Goal: Communication & Community: Answer question/provide support

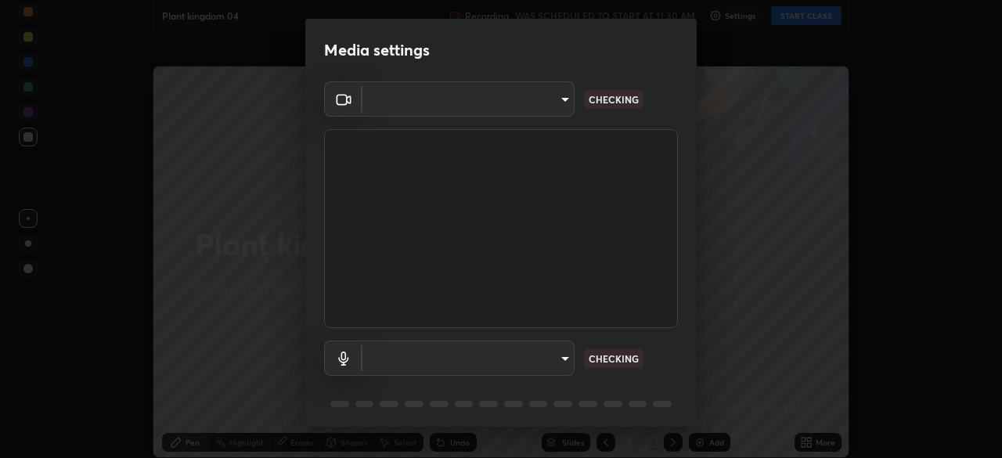
type input "ca2178d49a5cb12192a3fb46c4f9e24c845582a8c54499e9c28839f421edfd75"
type input "a052b0c9b15f65bc38c09db3059f0b6bd004a72af09c934e1b52ea5f8f5aedfe"
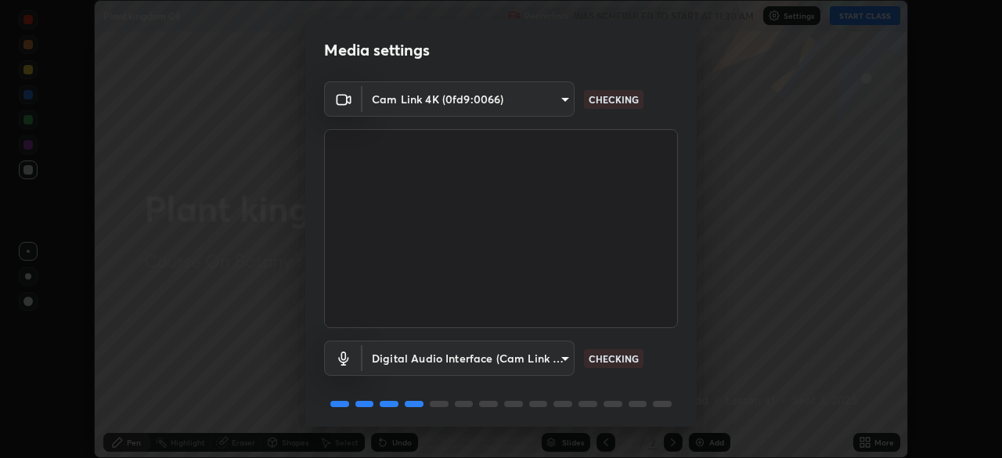
click at [634, 364] on p "CHECKING" at bounding box center [614, 359] width 50 height 14
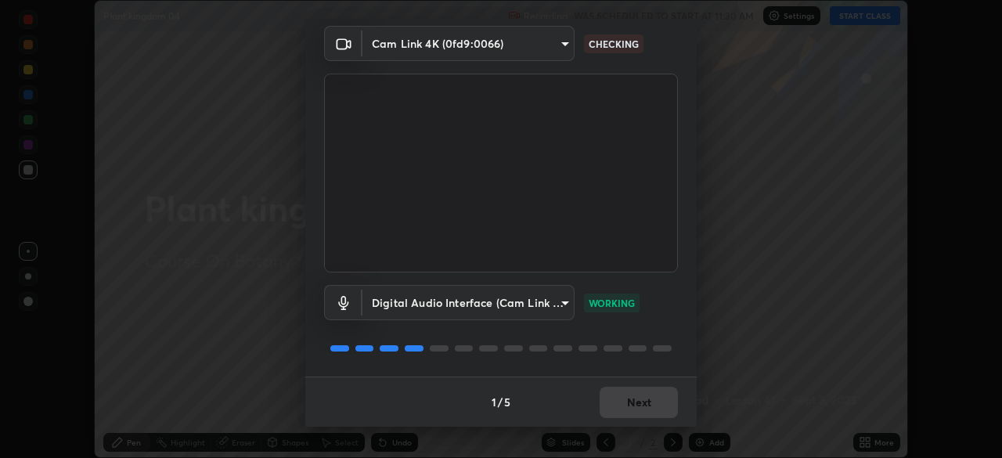
click at [661, 395] on div "1 / 5 Next" at bounding box center [501, 402] width 392 height 50
click at [660, 399] on div "1 / 5 Next" at bounding box center [501, 402] width 392 height 50
click at [666, 401] on div "1 / 5 Next" at bounding box center [501, 402] width 392 height 50
click at [677, 407] on div "1 / 5 Next" at bounding box center [501, 402] width 392 height 50
click at [648, 407] on button "Next" at bounding box center [639, 402] width 78 height 31
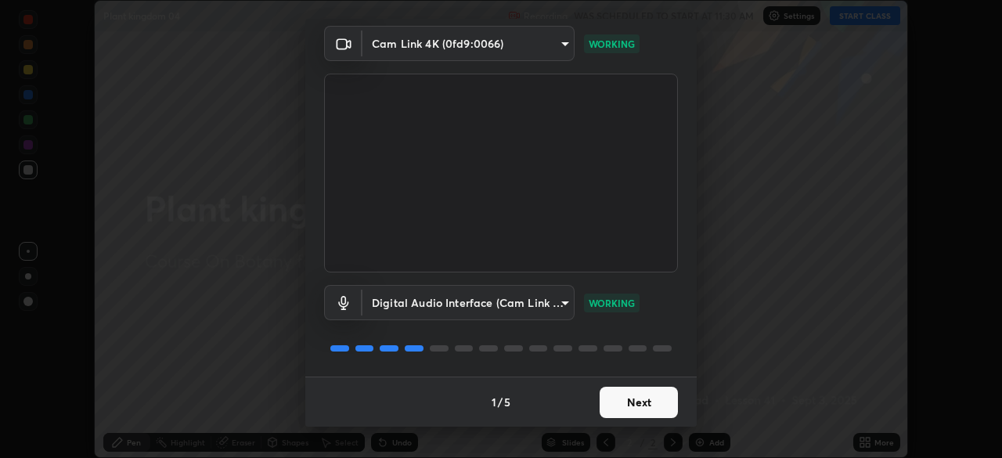
scroll to position [0, 0]
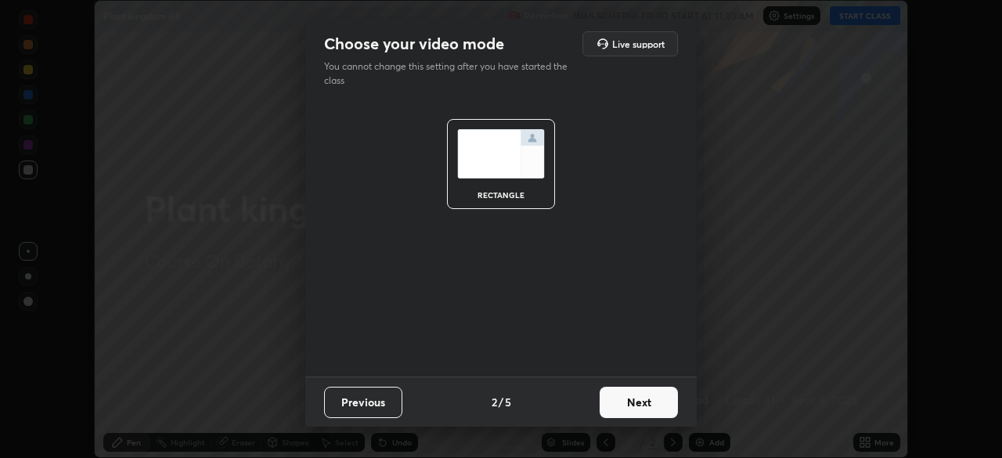
click at [654, 399] on button "Next" at bounding box center [639, 402] width 78 height 31
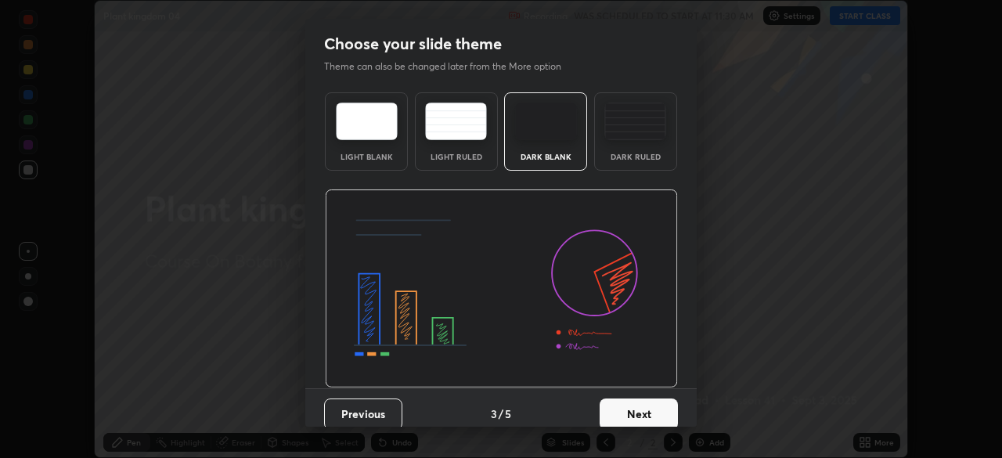
click at [652, 411] on button "Next" at bounding box center [639, 414] width 78 height 31
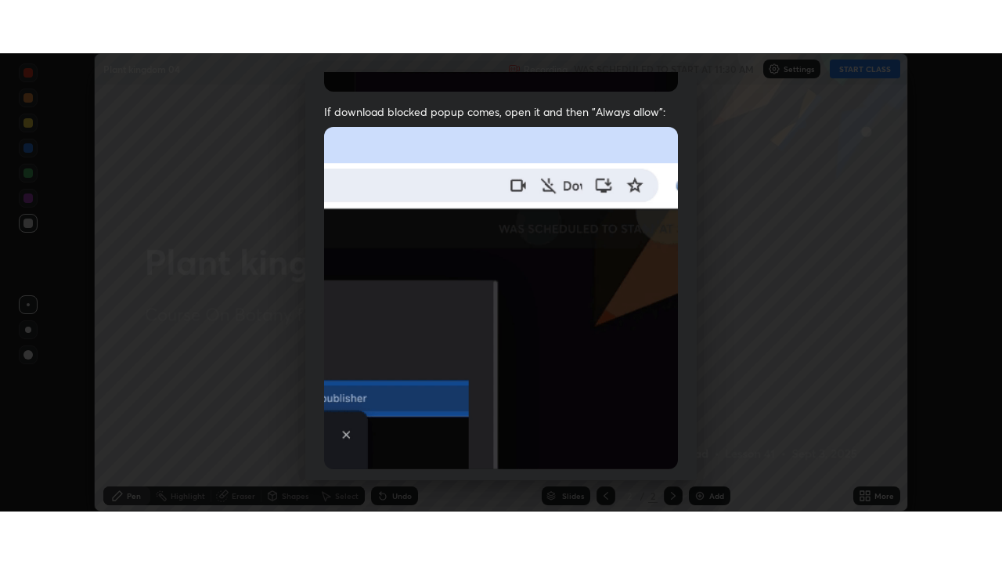
scroll to position [375, 0]
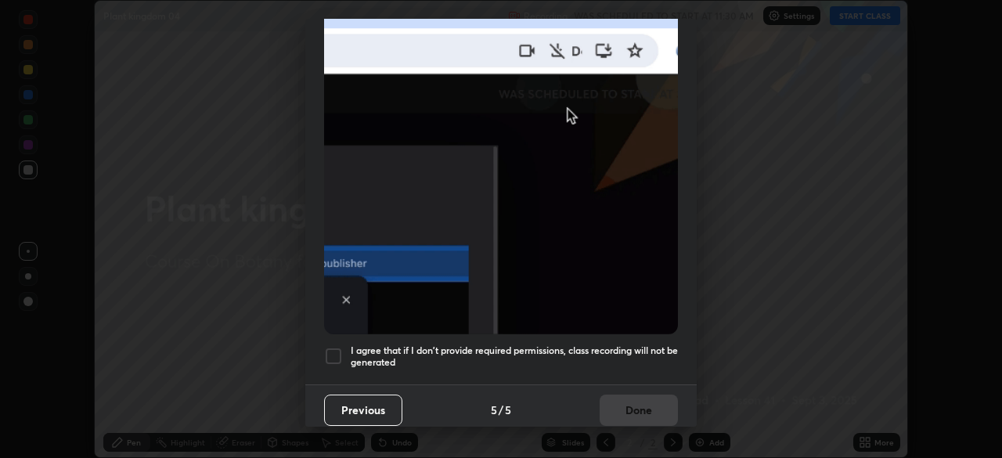
click at [342, 347] on div at bounding box center [333, 356] width 19 height 19
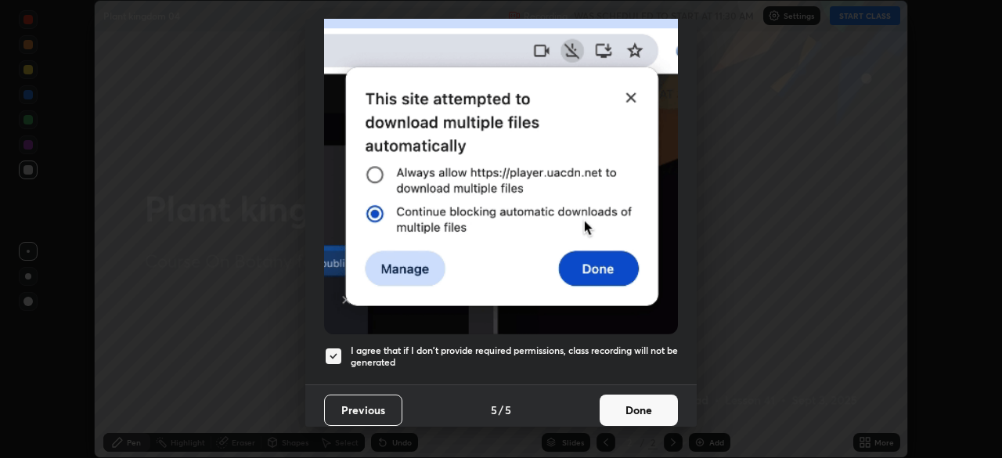
click at [624, 409] on button "Done" at bounding box center [639, 410] width 78 height 31
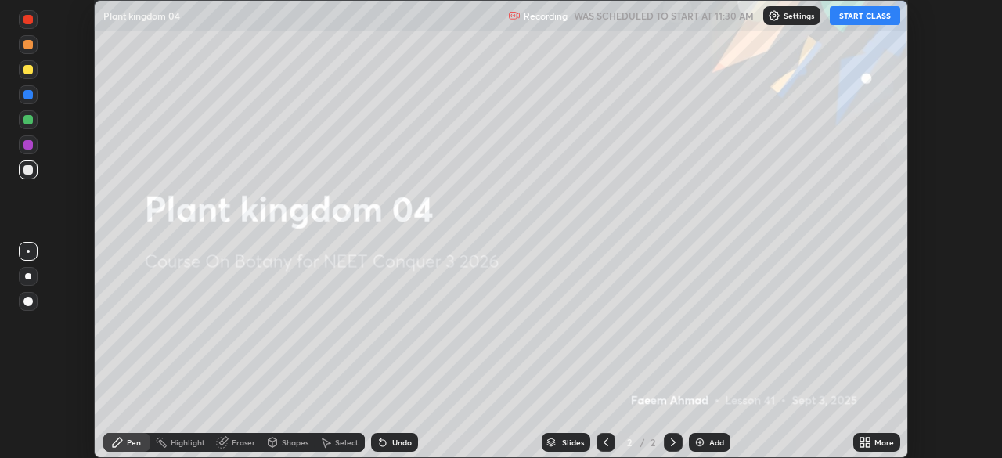
click at [877, 10] on button "START CLASS" at bounding box center [865, 15] width 70 height 19
click at [870, 441] on icon at bounding box center [868, 440] width 4 height 4
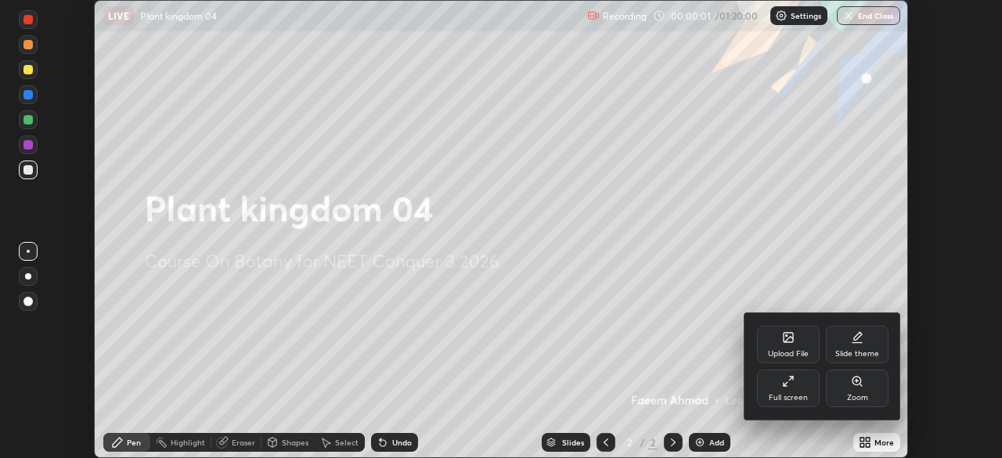
click at [780, 385] on div "Full screen" at bounding box center [788, 389] width 63 height 38
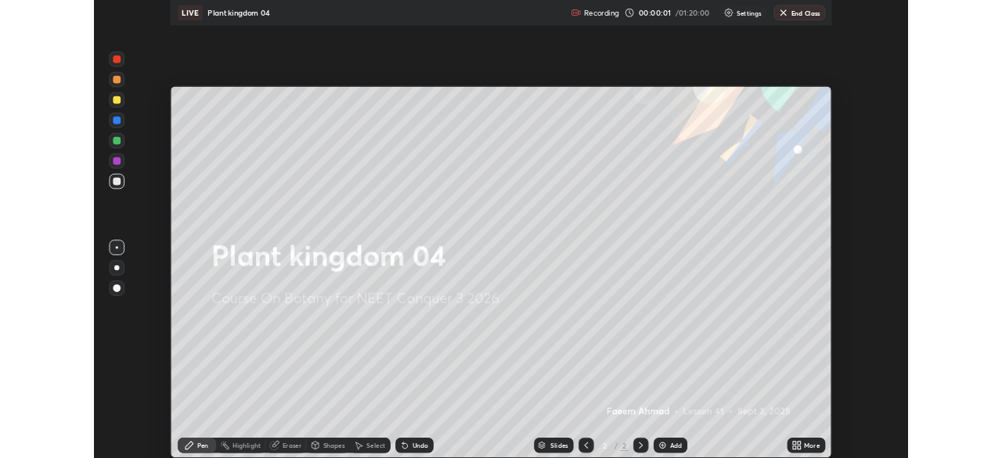
scroll to position [564, 1002]
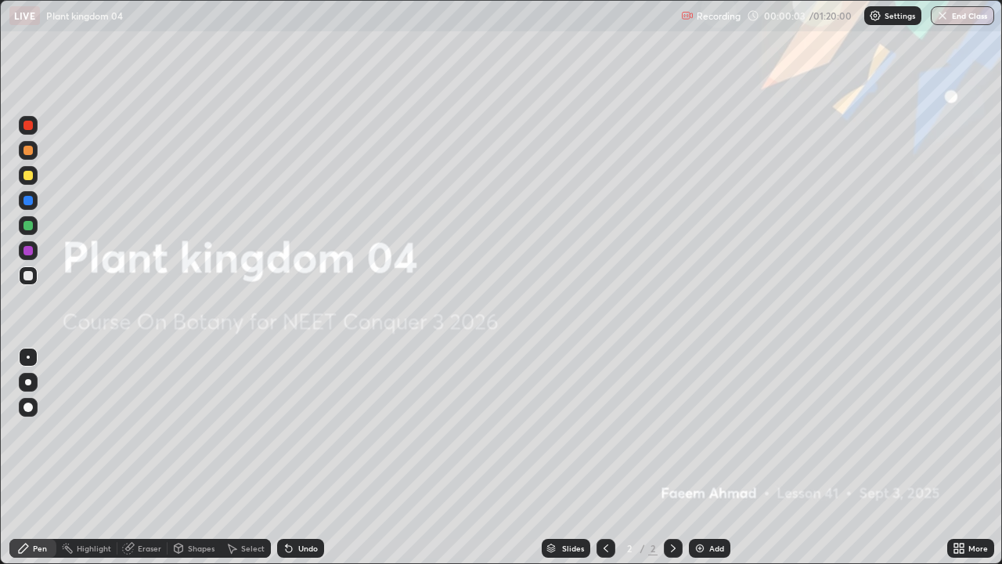
click at [712, 457] on div "Add" at bounding box center [716, 548] width 15 height 8
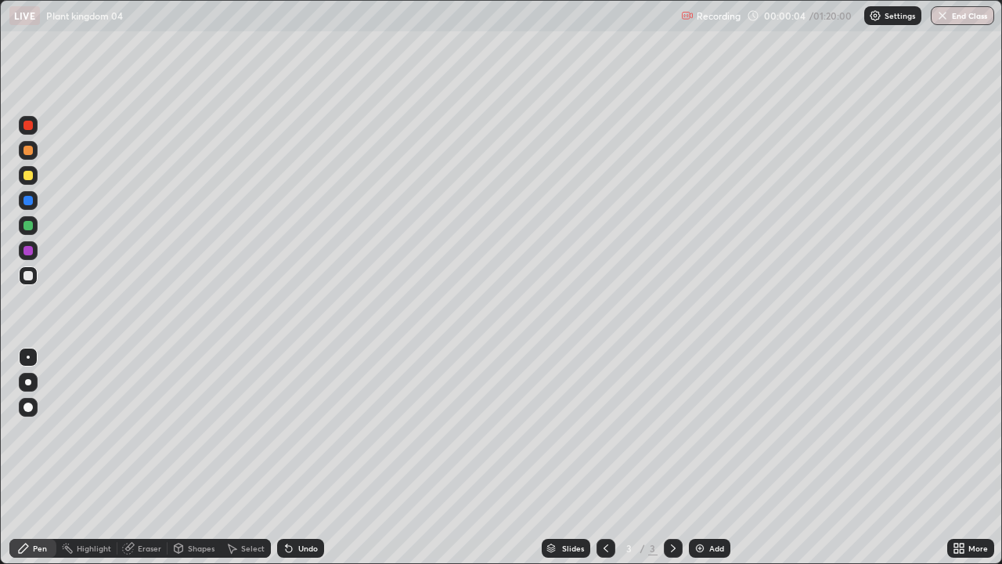
click at [30, 176] on div at bounding box center [27, 175] width 9 height 9
click at [27, 273] on div at bounding box center [27, 275] width 9 height 9
click at [35, 225] on div at bounding box center [28, 225] width 19 height 19
click at [312, 457] on div "Undo" at bounding box center [308, 548] width 20 height 8
click at [31, 273] on div at bounding box center [27, 275] width 9 height 9
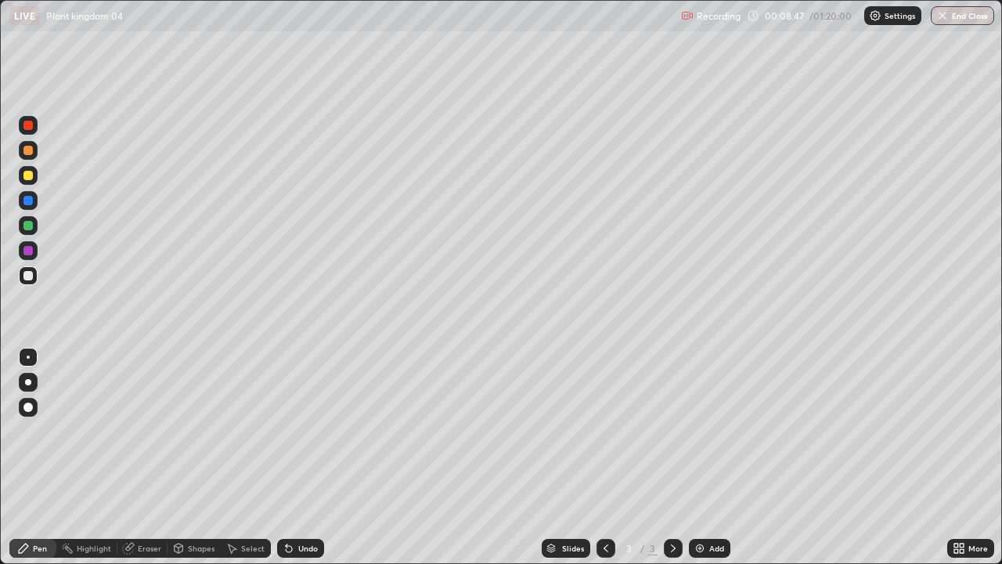
click at [299, 457] on div "Undo" at bounding box center [308, 548] width 20 height 8
click at [29, 175] on div at bounding box center [27, 175] width 9 height 9
click at [753, 457] on div "Slides 3 / 3 Add" at bounding box center [635, 548] width 623 height 31
click at [311, 457] on div "Undo" at bounding box center [300, 548] width 47 height 19
click at [34, 276] on div at bounding box center [28, 275] width 19 height 19
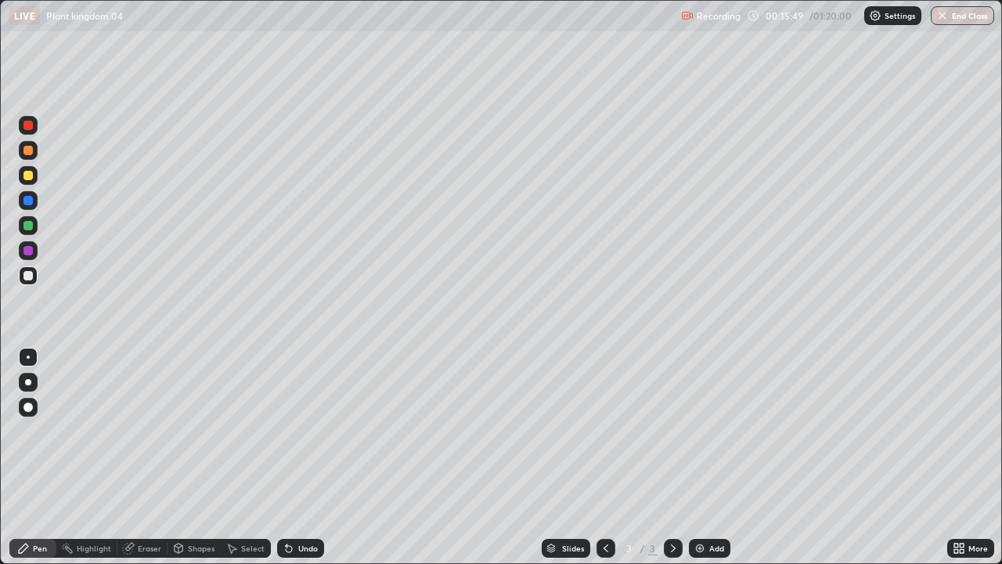
click at [291, 457] on div "Undo" at bounding box center [300, 548] width 47 height 19
click at [31, 277] on div at bounding box center [27, 275] width 9 height 9
click at [28, 176] on div at bounding box center [27, 175] width 9 height 9
click at [309, 457] on div "Undo" at bounding box center [308, 548] width 20 height 8
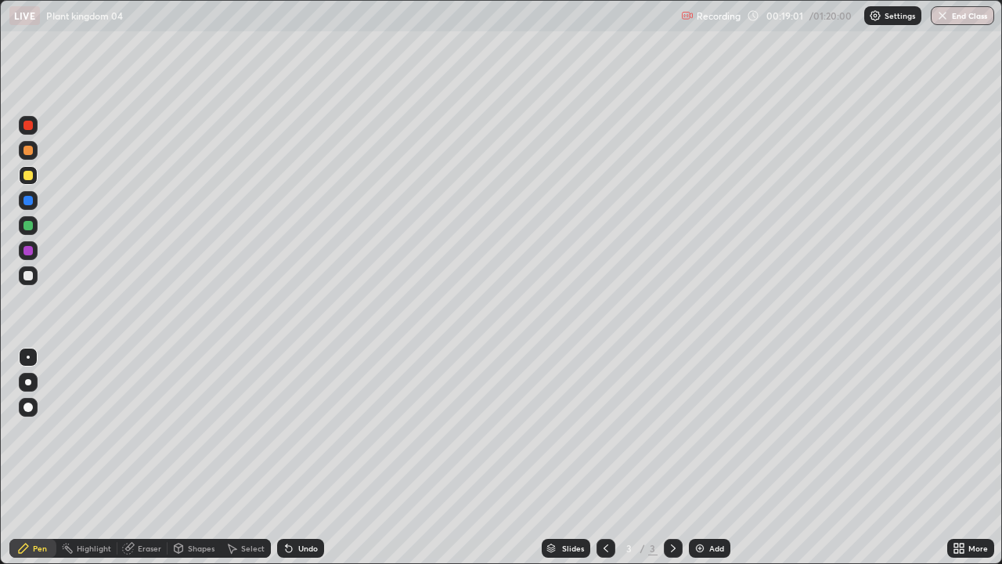
click at [310, 457] on div "Undo" at bounding box center [308, 548] width 20 height 8
click at [312, 457] on div "Undo" at bounding box center [308, 548] width 20 height 8
click at [32, 272] on div at bounding box center [27, 275] width 9 height 9
click at [308, 457] on div "Undo" at bounding box center [308, 548] width 20 height 8
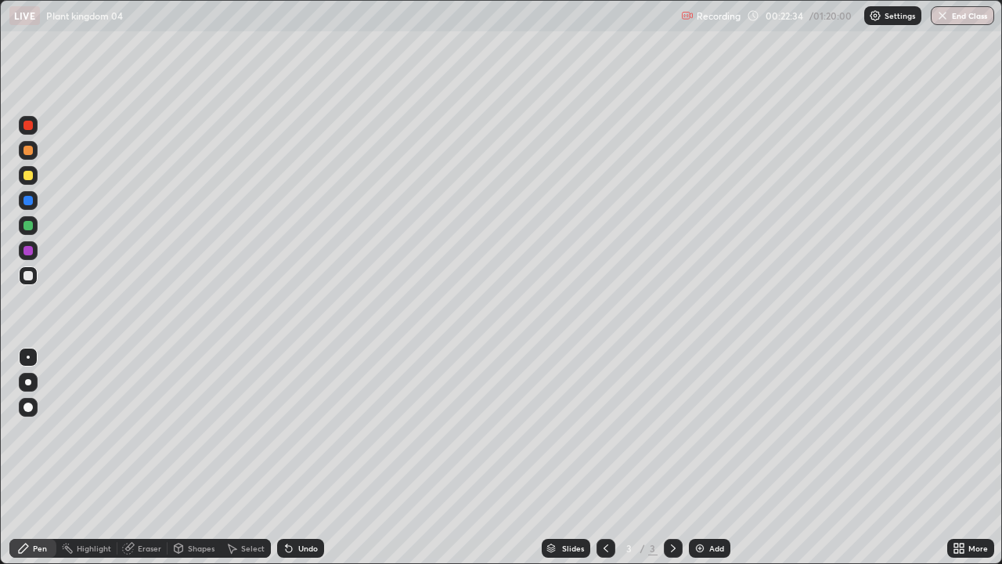
click at [304, 457] on div "Undo" at bounding box center [308, 548] width 20 height 8
click at [34, 226] on div at bounding box center [28, 225] width 19 height 19
click at [37, 276] on div at bounding box center [28, 275] width 19 height 19
click at [31, 273] on div at bounding box center [27, 275] width 9 height 9
click at [29, 275] on div at bounding box center [27, 275] width 9 height 9
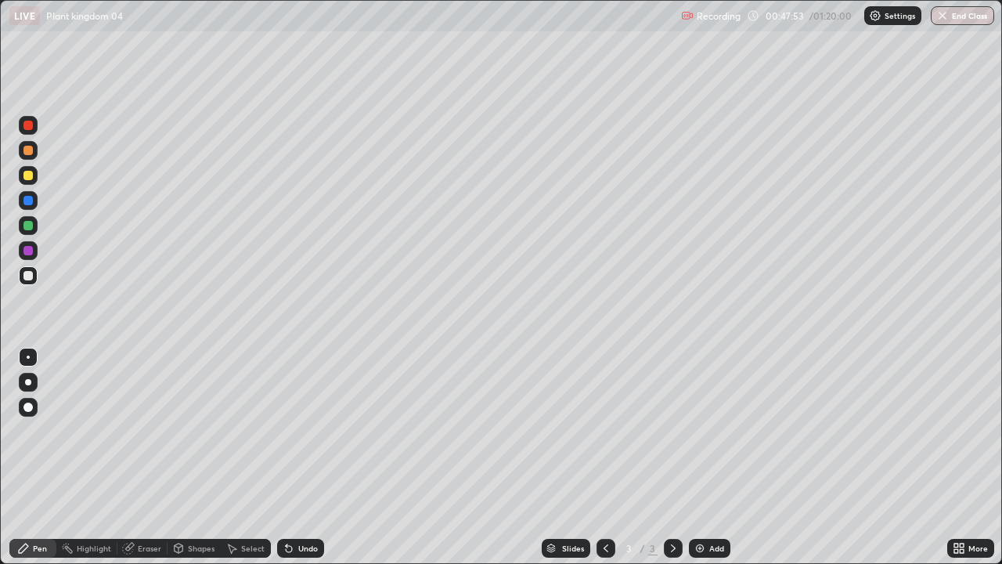
click at [717, 457] on div "Add" at bounding box center [716, 548] width 15 height 8
click at [30, 226] on div at bounding box center [27, 225] width 9 height 9
click at [31, 175] on div at bounding box center [27, 175] width 9 height 9
click at [29, 226] on div at bounding box center [27, 225] width 9 height 9
click at [305, 457] on div "Undo" at bounding box center [300, 548] width 47 height 19
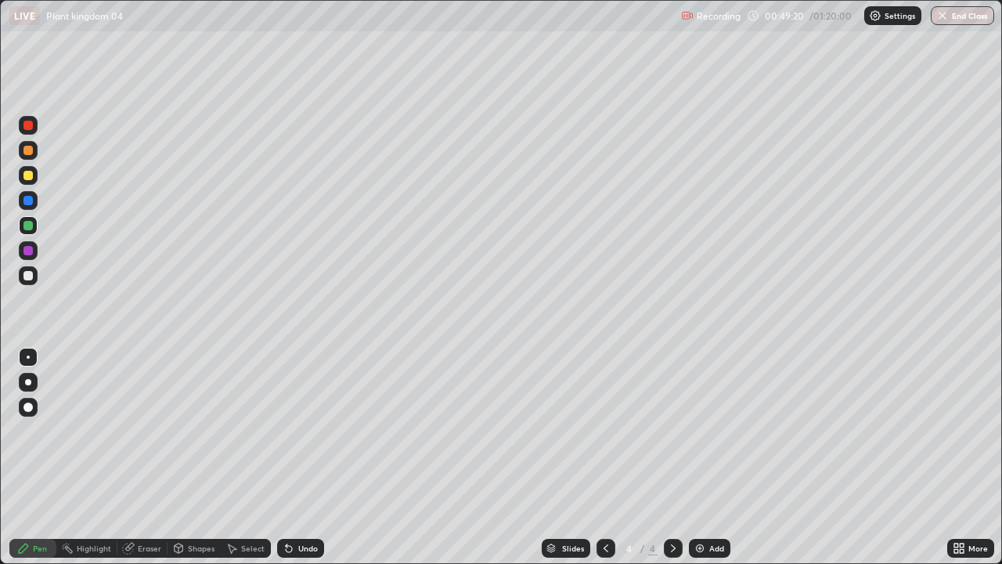
click at [31, 283] on div at bounding box center [28, 275] width 19 height 19
click at [315, 457] on div "Undo" at bounding box center [308, 548] width 20 height 8
click at [728, 457] on div "Add" at bounding box center [710, 548] width 42 height 19
click at [34, 179] on div at bounding box center [28, 175] width 19 height 19
click at [27, 379] on div at bounding box center [28, 382] width 6 height 6
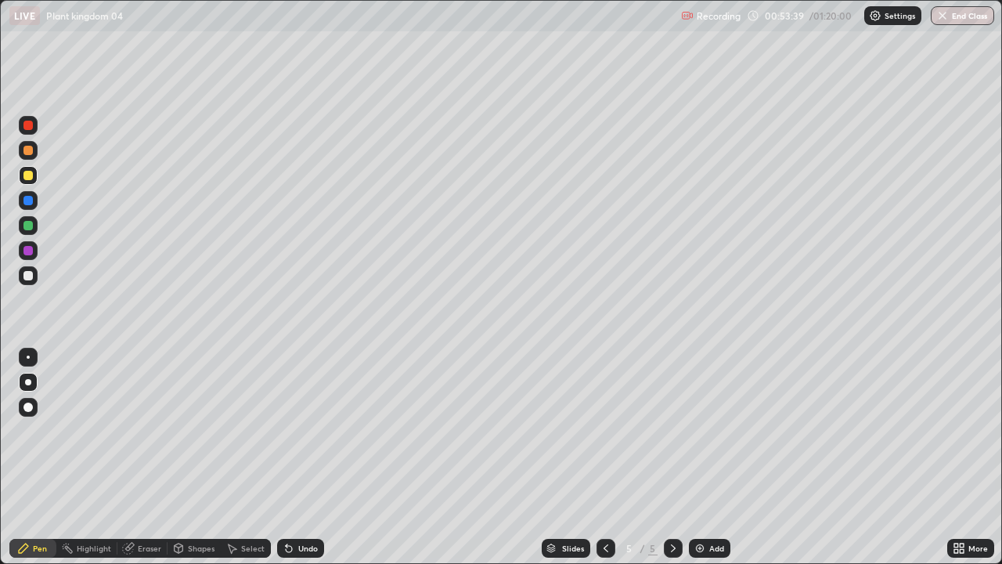
click at [34, 273] on div at bounding box center [28, 275] width 19 height 19
click at [31, 364] on div at bounding box center [28, 357] width 19 height 19
click at [139, 457] on div "Eraser" at bounding box center [149, 548] width 23 height 8
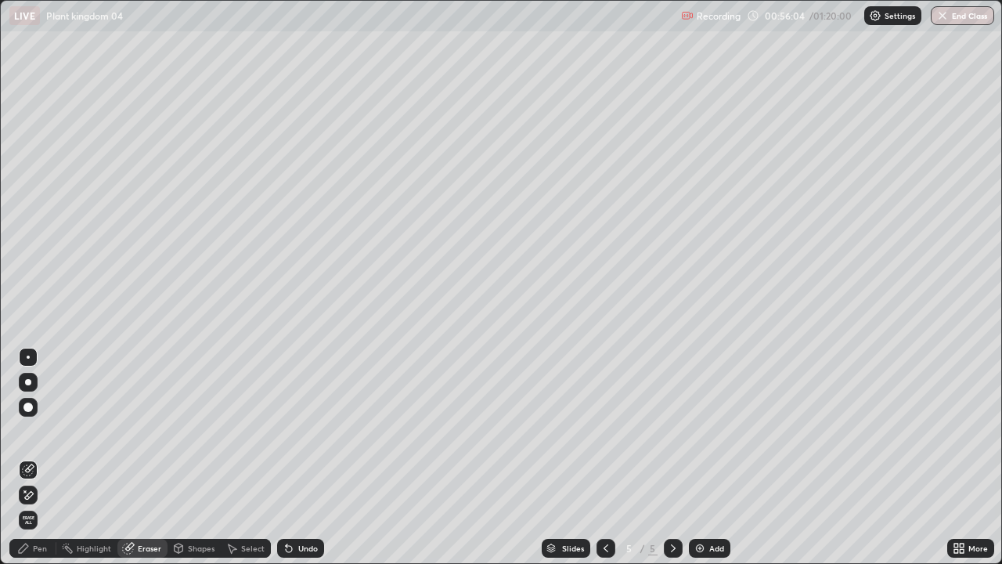
click at [34, 457] on icon at bounding box center [28, 495] width 13 height 13
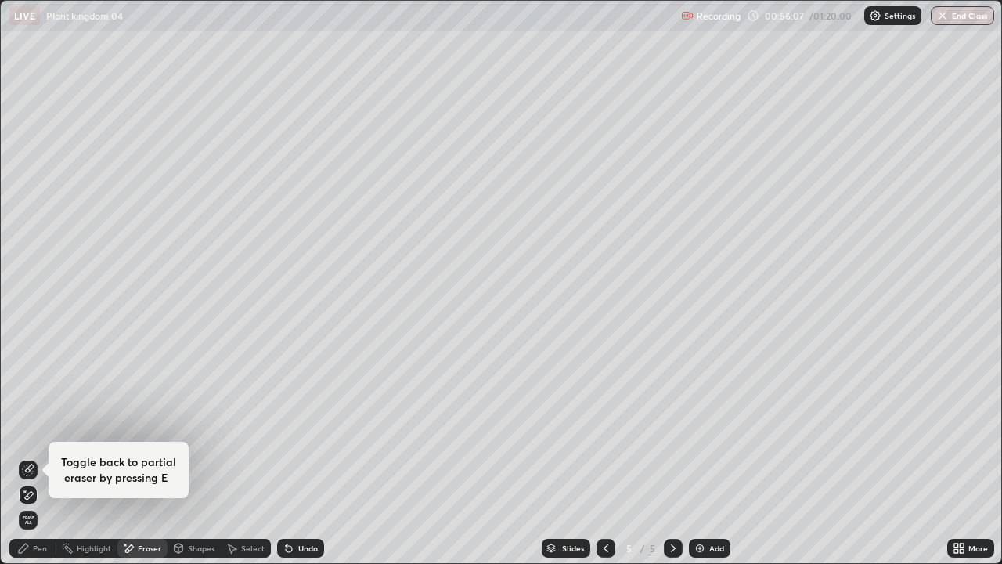
click at [41, 457] on div "Pen" at bounding box center [40, 548] width 14 height 8
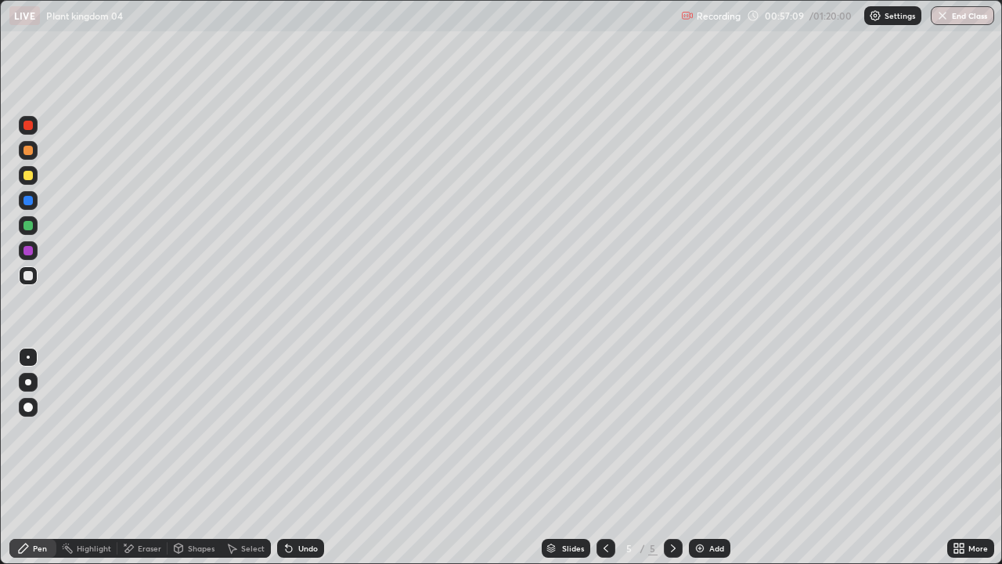
click at [29, 226] on div at bounding box center [27, 225] width 9 height 9
click at [310, 457] on div "Undo" at bounding box center [300, 548] width 47 height 19
click at [303, 457] on div "Undo" at bounding box center [308, 548] width 20 height 8
click at [37, 175] on div at bounding box center [28, 175] width 19 height 19
click at [311, 457] on div "Undo" at bounding box center [308, 548] width 20 height 8
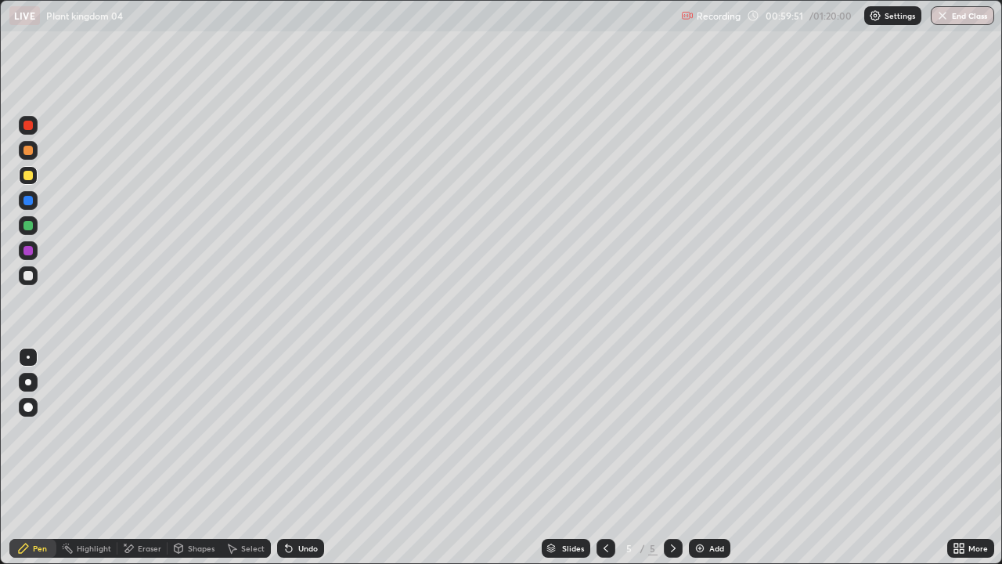
click at [29, 276] on div at bounding box center [27, 275] width 9 height 9
click at [308, 457] on div "Undo" at bounding box center [300, 548] width 47 height 19
click at [306, 457] on div "Undo" at bounding box center [308, 548] width 20 height 8
click at [317, 457] on div "Undo" at bounding box center [300, 548] width 47 height 19
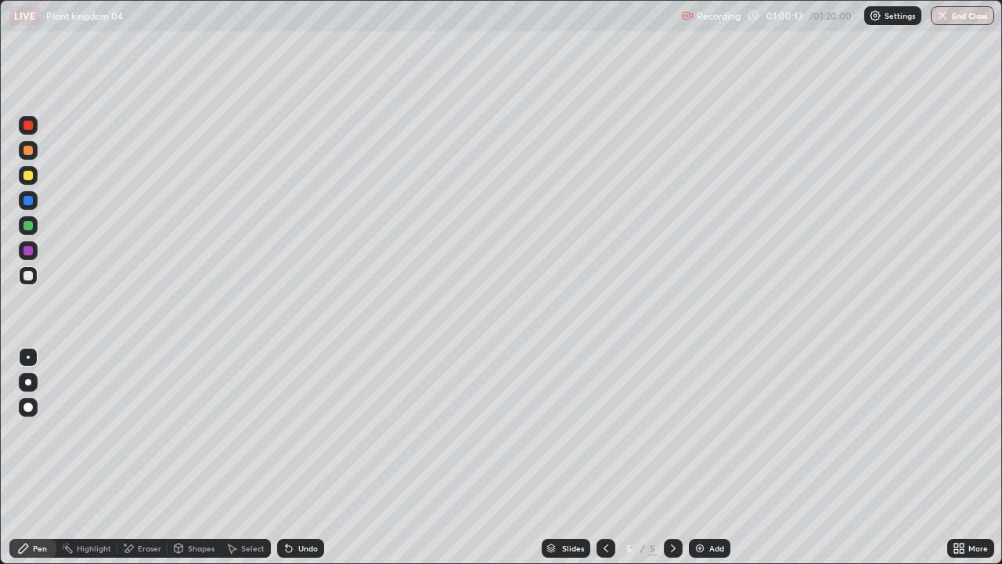
click at [314, 457] on div "Undo" at bounding box center [300, 548] width 47 height 19
click at [315, 457] on div "Undo" at bounding box center [308, 548] width 20 height 8
click at [318, 457] on div "Undo" at bounding box center [300, 548] width 47 height 19
click at [319, 457] on div "Undo" at bounding box center [300, 548] width 47 height 19
click at [312, 457] on div "Undo" at bounding box center [300, 548] width 47 height 19
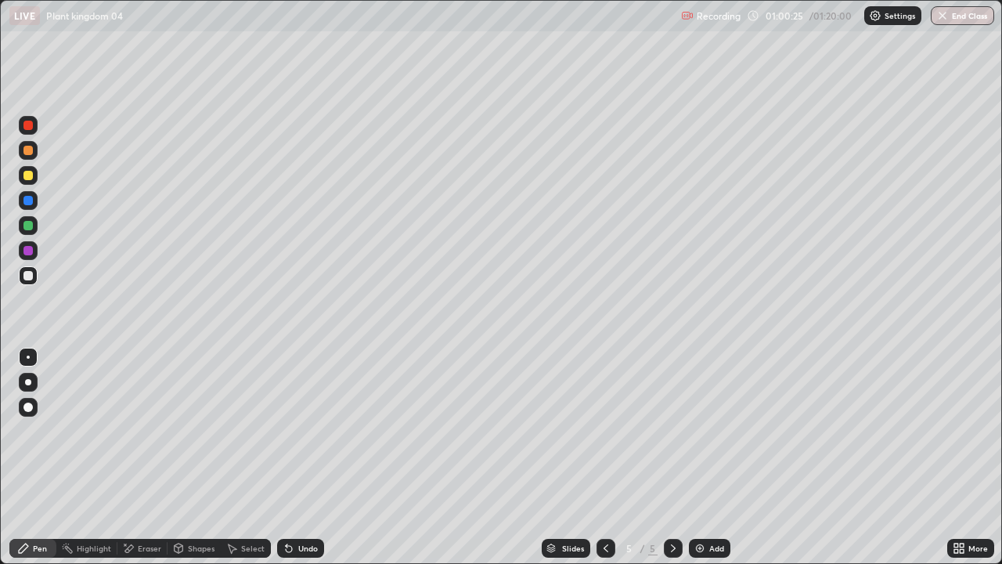
click at [305, 457] on div "Undo" at bounding box center [308, 548] width 20 height 8
click at [311, 457] on div "Undo" at bounding box center [308, 548] width 20 height 8
click at [310, 457] on div "Undo" at bounding box center [308, 548] width 20 height 8
click at [320, 457] on div "Undo" at bounding box center [300, 548] width 47 height 19
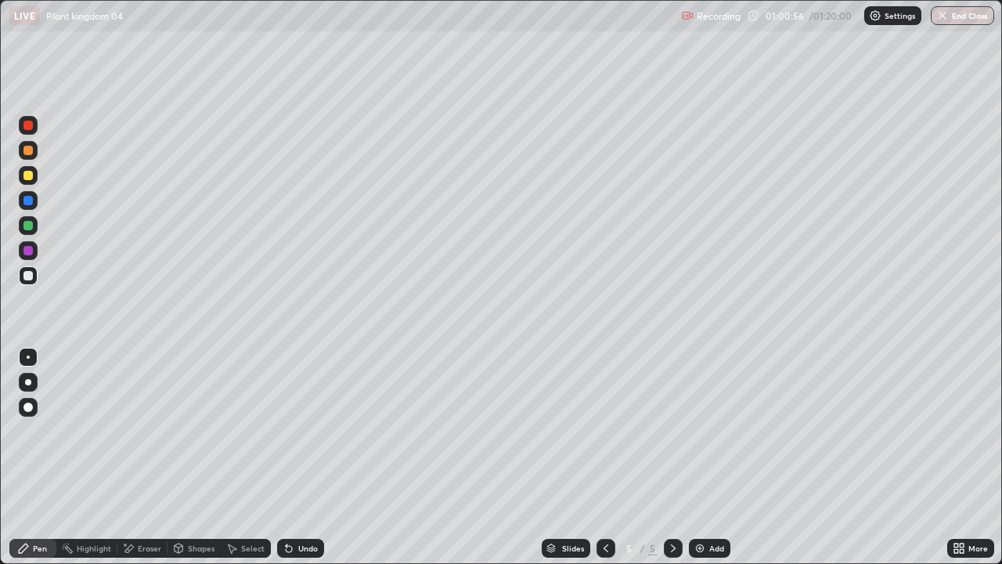
click at [307, 457] on div "Undo" at bounding box center [300, 548] width 47 height 19
click at [36, 177] on div at bounding box center [28, 175] width 19 height 19
click at [312, 457] on div "Undo" at bounding box center [308, 548] width 20 height 8
click at [306, 457] on div "Undo" at bounding box center [308, 548] width 20 height 8
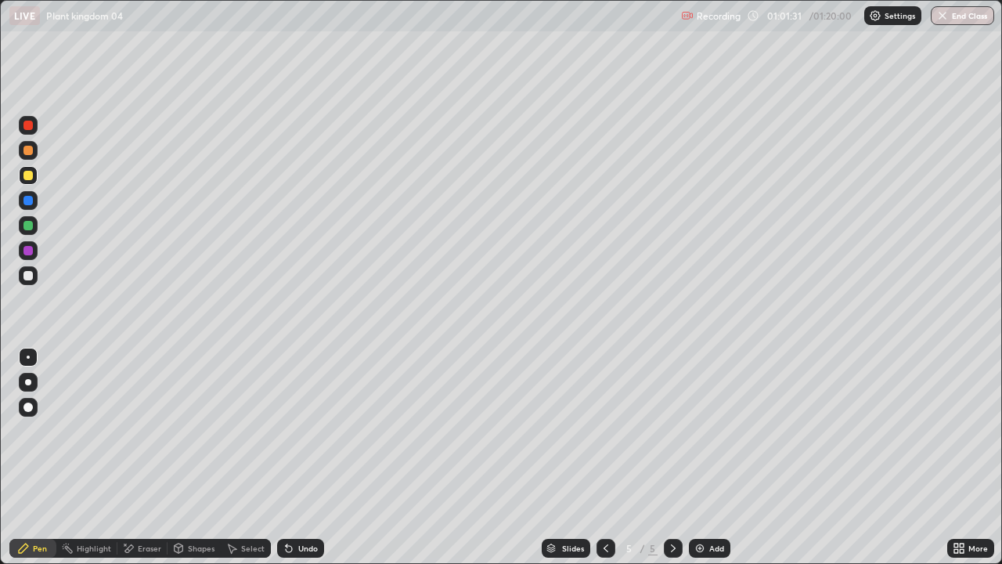
click at [303, 457] on div "Undo" at bounding box center [308, 548] width 20 height 8
click at [312, 457] on div "Undo" at bounding box center [308, 548] width 20 height 8
click at [319, 457] on div "Undo" at bounding box center [300, 548] width 47 height 19
click at [34, 279] on div at bounding box center [28, 275] width 19 height 19
click at [300, 457] on div "Undo" at bounding box center [308, 548] width 20 height 8
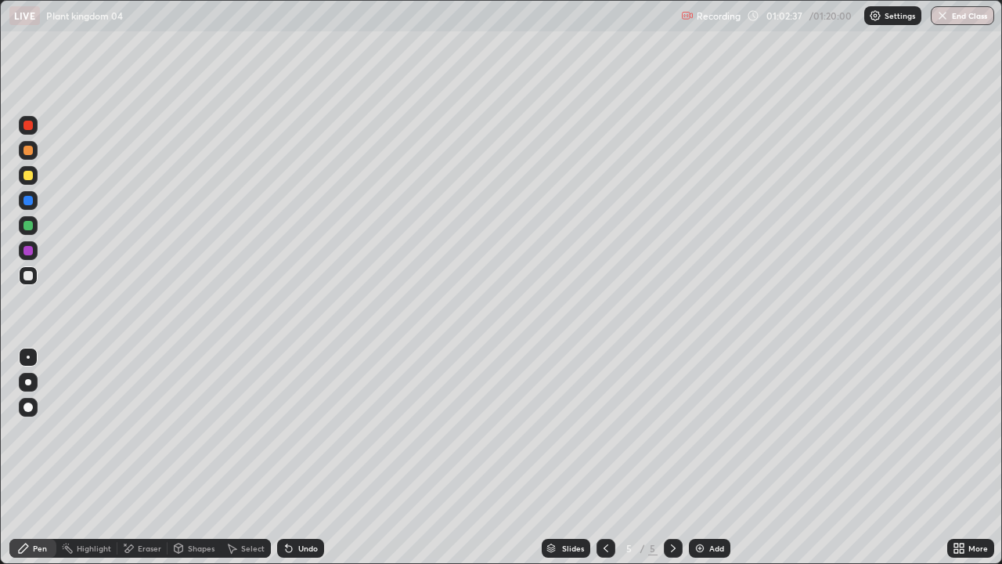
click at [309, 457] on div "Undo" at bounding box center [308, 548] width 20 height 8
click at [969, 457] on div "More" at bounding box center [979, 548] width 20 height 8
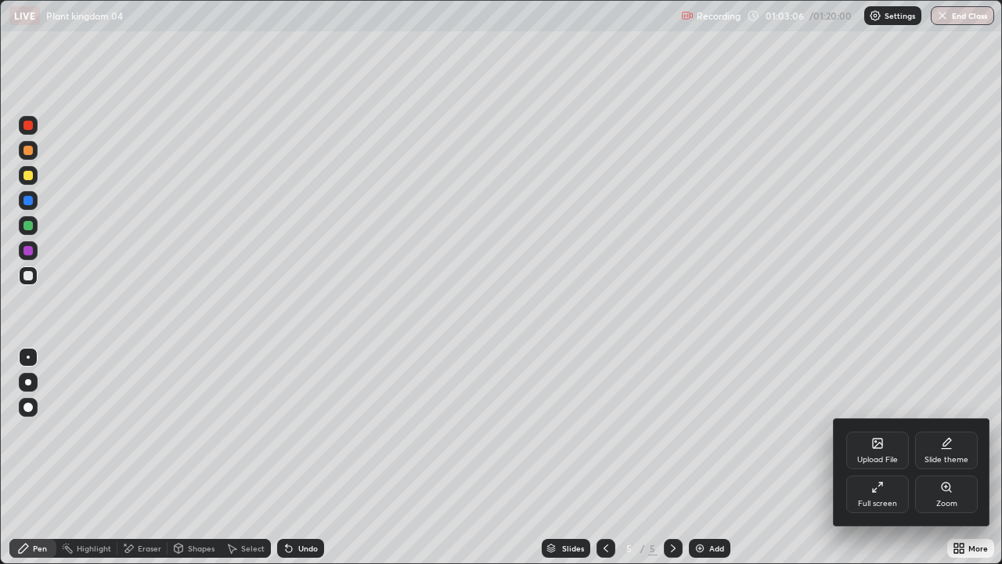
click at [883, 457] on icon at bounding box center [878, 487] width 13 height 13
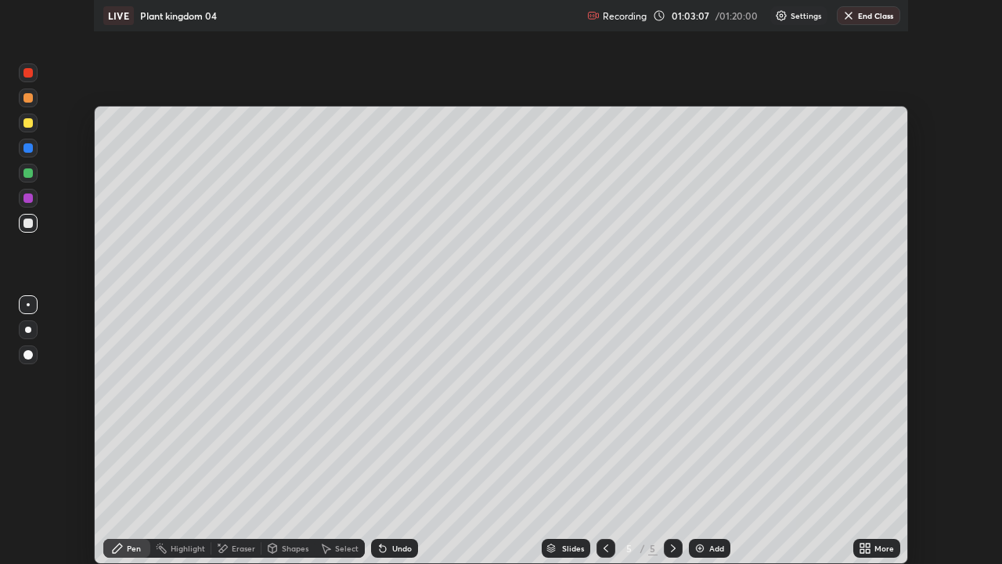
scroll to position [77852, 77308]
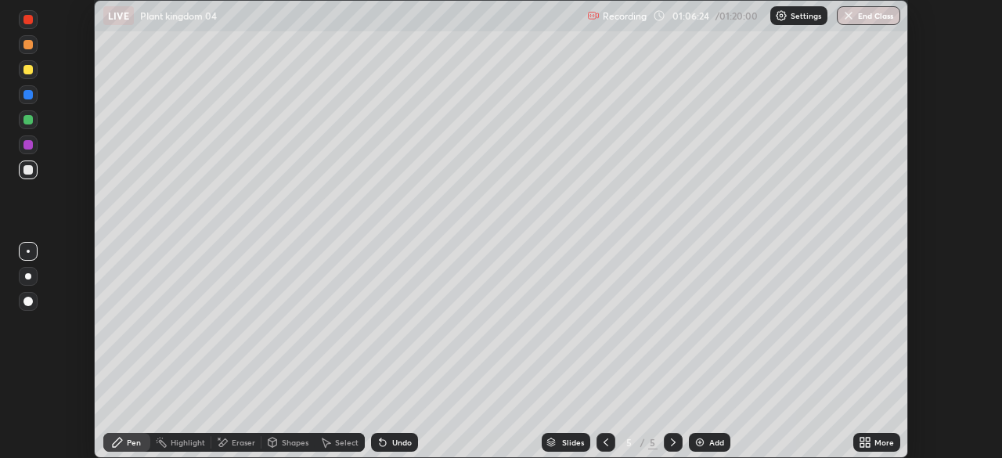
click at [868, 445] on icon at bounding box center [868, 445] width 4 height 4
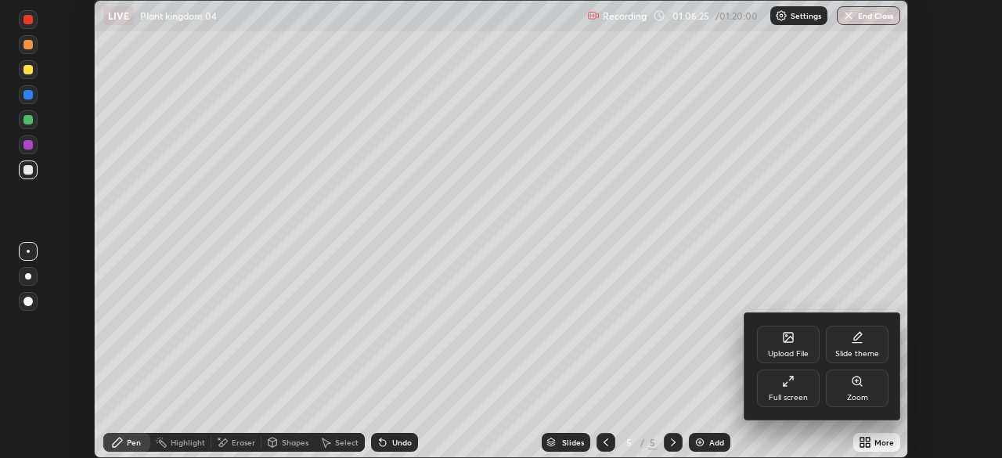
click at [801, 388] on div "Full screen" at bounding box center [788, 389] width 63 height 38
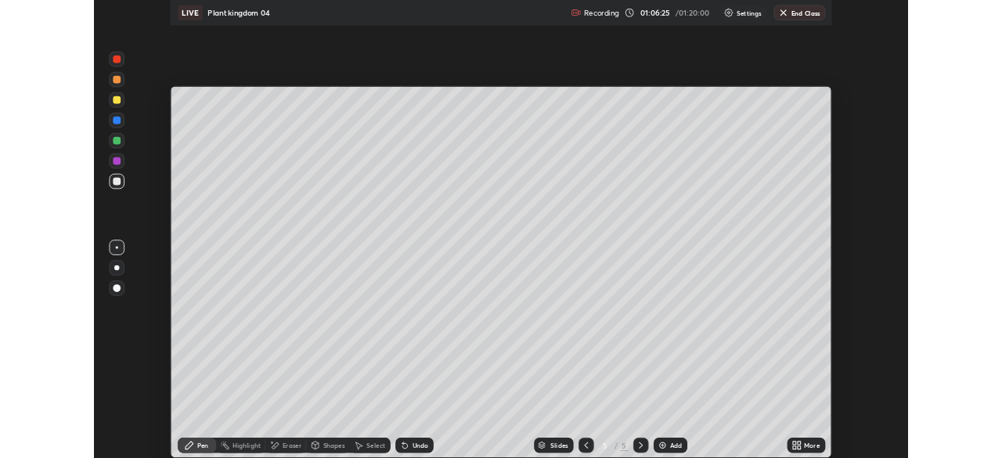
scroll to position [564, 1002]
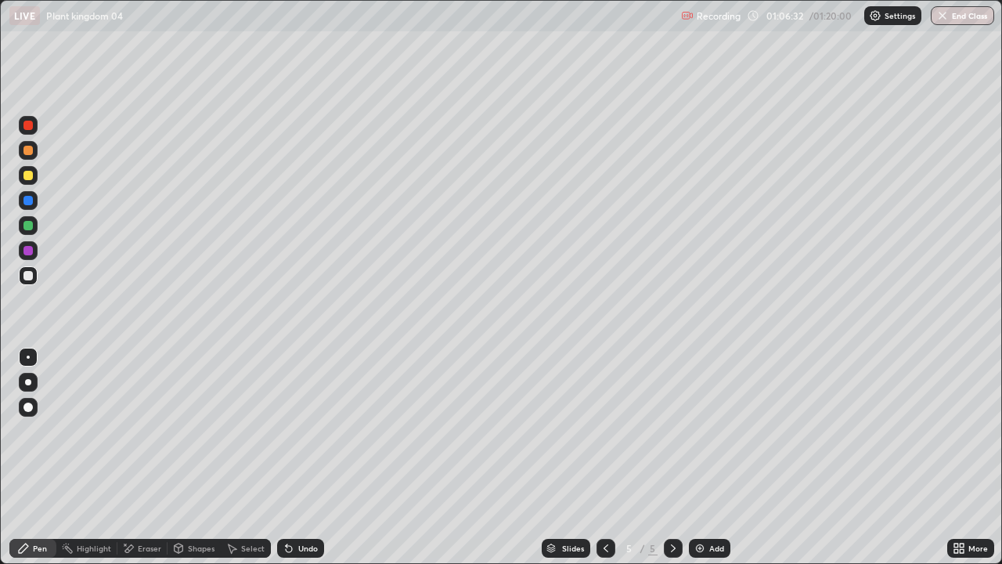
click at [706, 457] on div "Add" at bounding box center [710, 548] width 42 height 19
click at [962, 457] on icon at bounding box center [959, 548] width 13 height 13
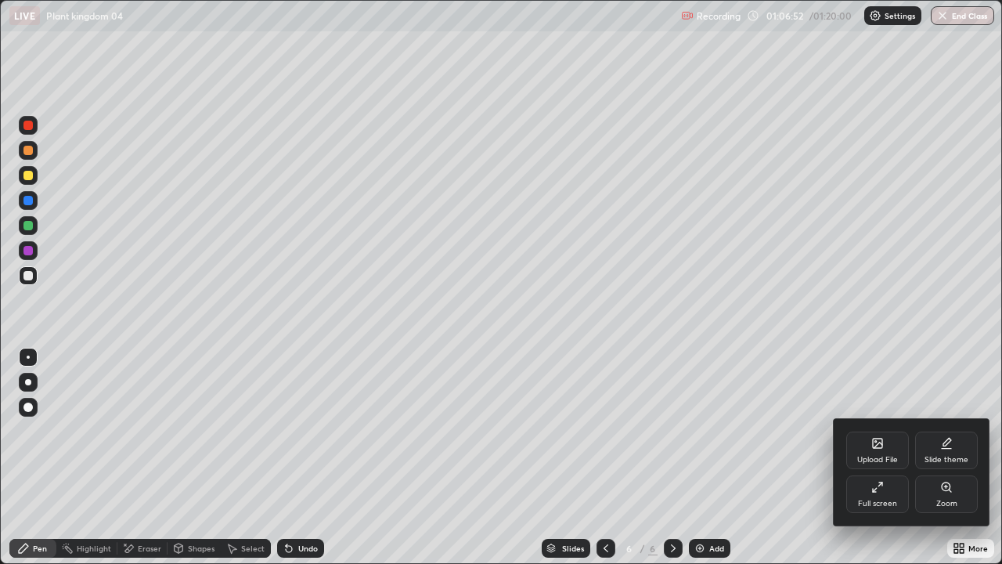
click at [887, 457] on div "Full screen" at bounding box center [878, 494] width 63 height 38
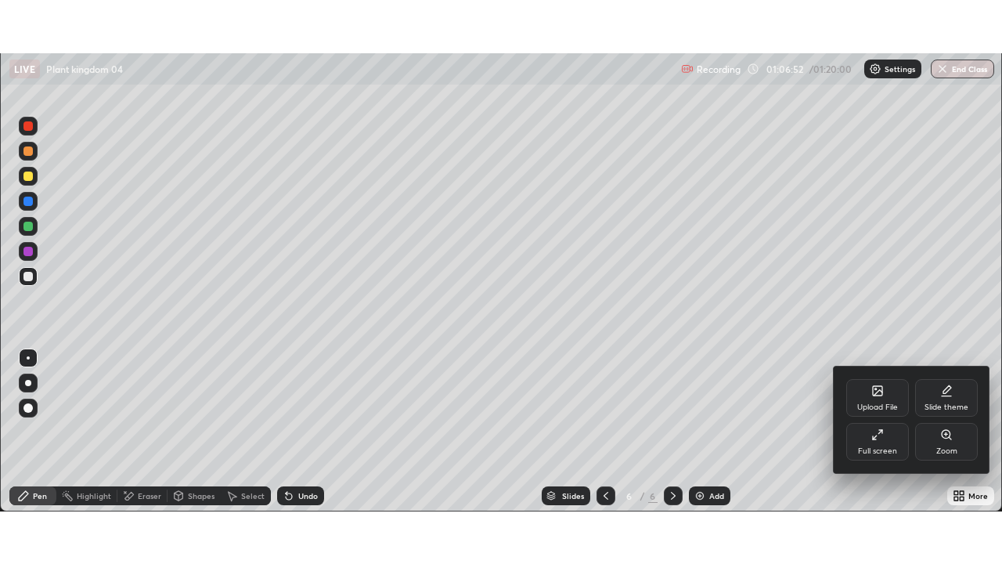
scroll to position [77852, 77308]
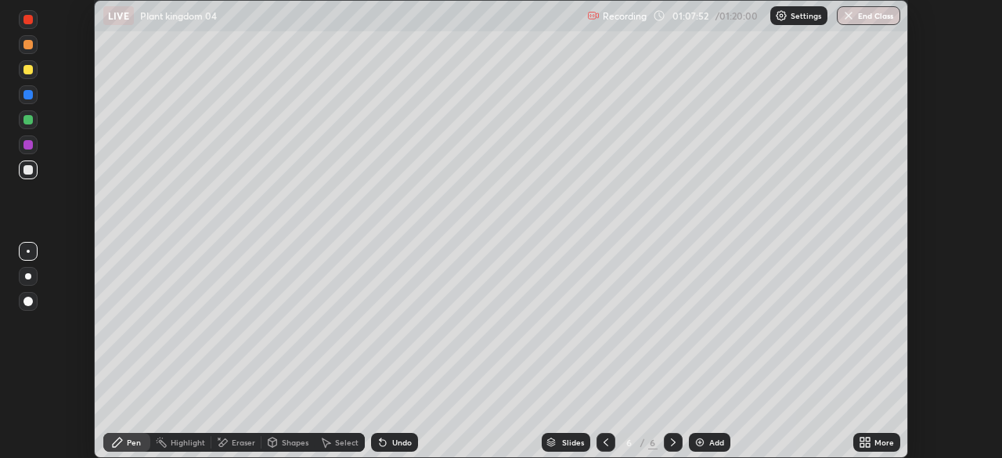
click at [874, 445] on div "More" at bounding box center [877, 442] width 47 height 19
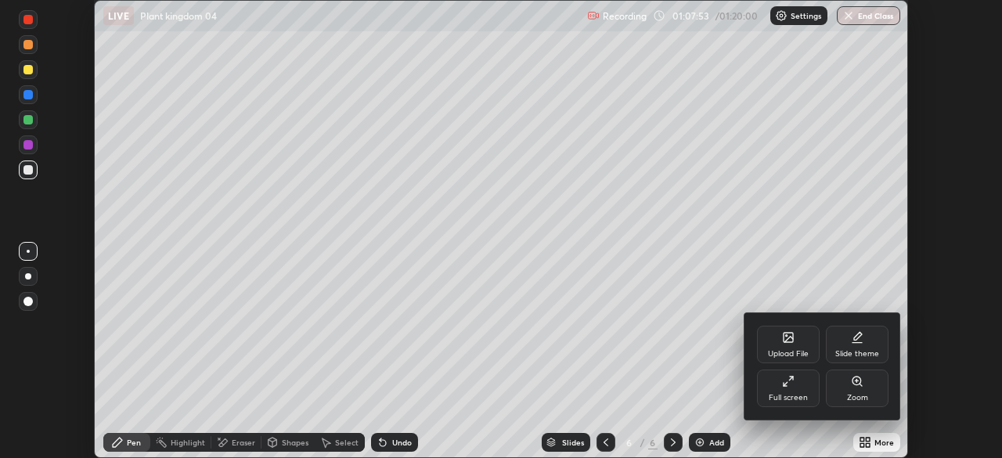
click at [808, 391] on div "Full screen" at bounding box center [788, 389] width 63 height 38
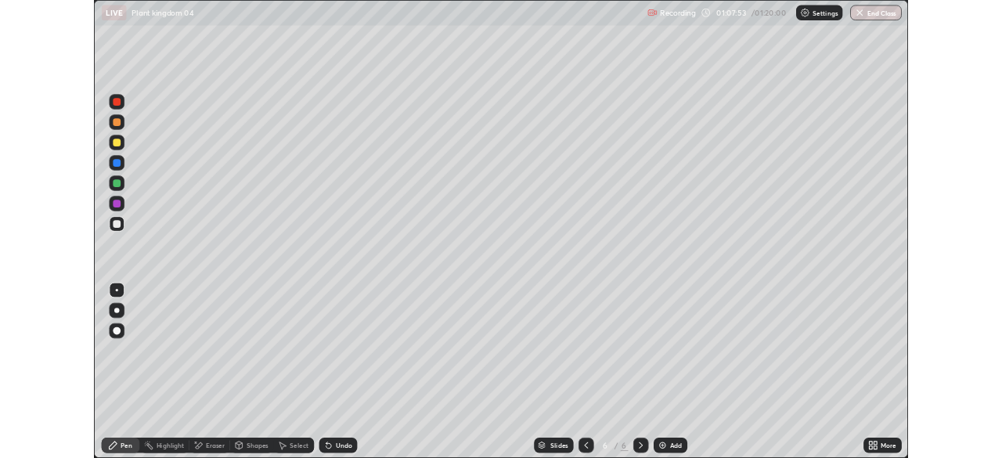
scroll to position [564, 1002]
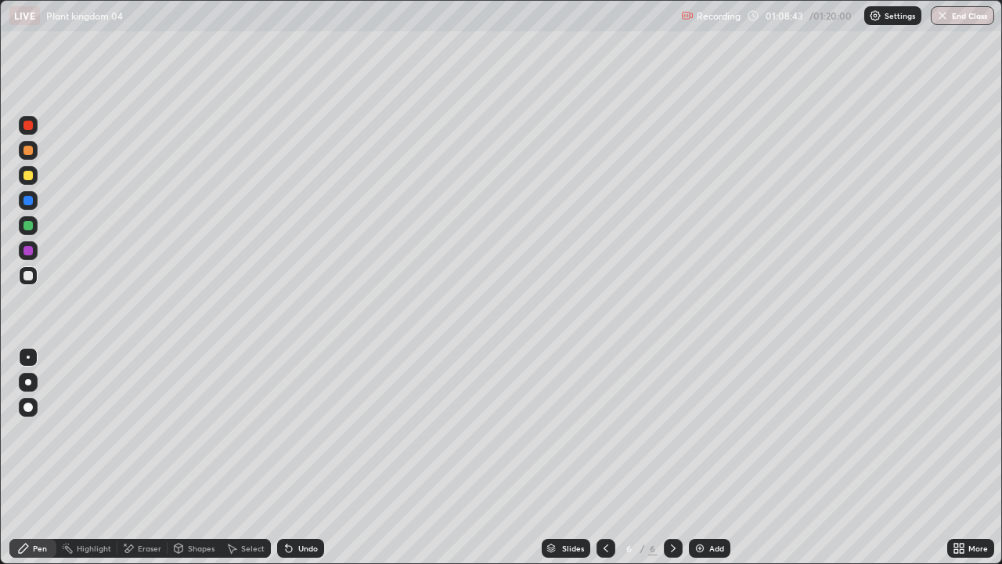
click at [300, 457] on div "Undo" at bounding box center [300, 548] width 47 height 19
click at [301, 457] on div "Undo" at bounding box center [300, 548] width 47 height 19
click at [706, 457] on div "Add" at bounding box center [710, 548] width 42 height 19
click at [29, 175] on div at bounding box center [27, 175] width 9 height 9
click at [28, 150] on div at bounding box center [27, 150] width 9 height 9
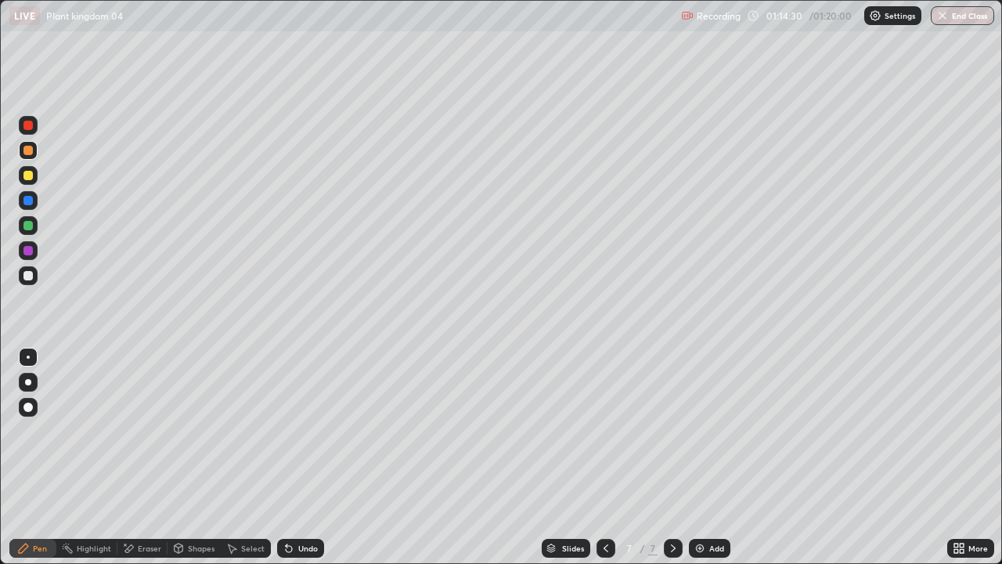
click at [139, 457] on div "Eraser" at bounding box center [149, 548] width 23 height 8
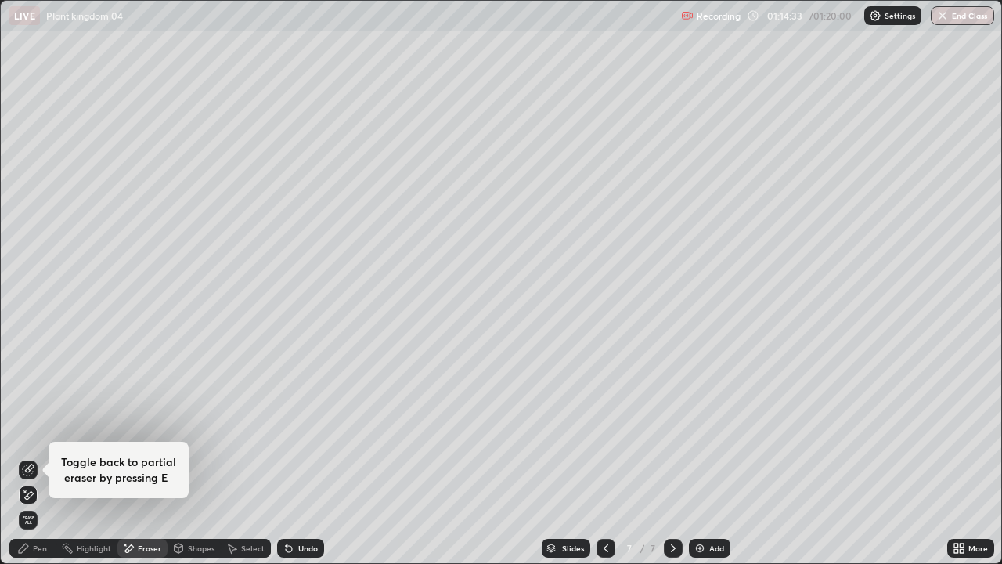
click at [287, 457] on icon at bounding box center [289, 548] width 13 height 13
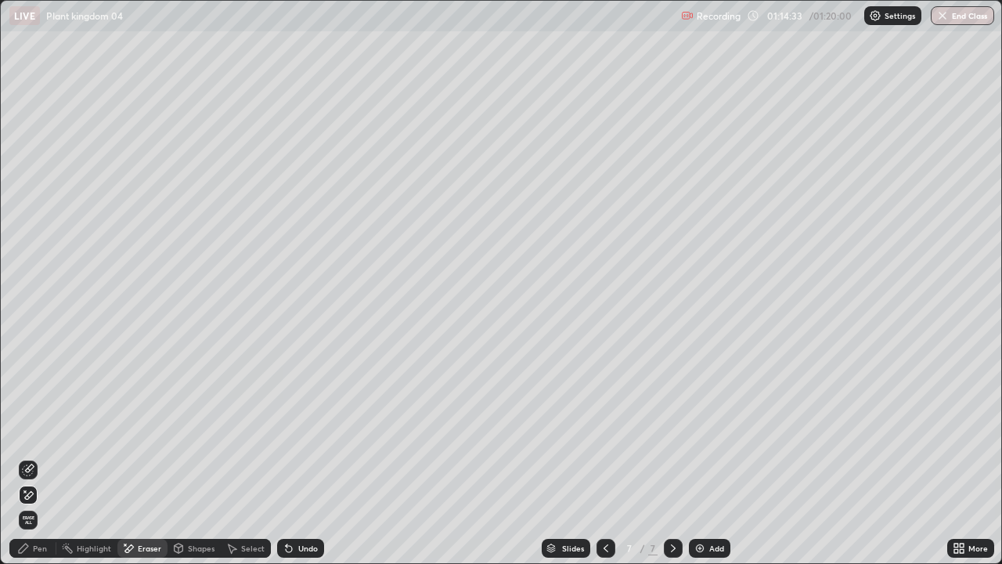
click at [292, 457] on icon at bounding box center [289, 548] width 13 height 13
click at [298, 457] on div "Undo" at bounding box center [308, 548] width 20 height 8
click at [295, 457] on div "Undo" at bounding box center [300, 548] width 47 height 19
click at [28, 457] on icon at bounding box center [28, 470] width 13 height 13
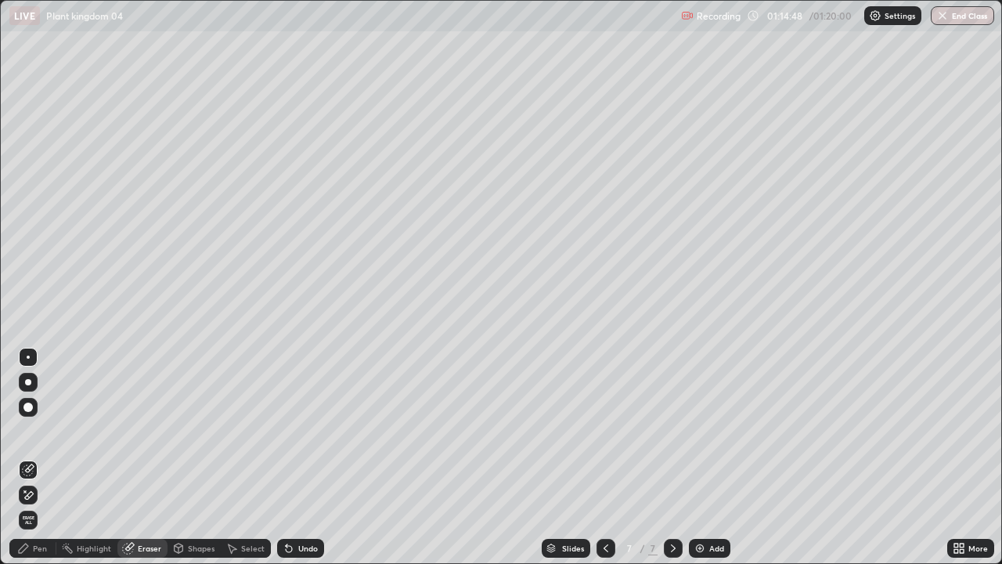
click at [43, 134] on div "Erase all" at bounding box center [28, 281] width 38 height 501
click at [34, 457] on div "Pen" at bounding box center [40, 548] width 14 height 8
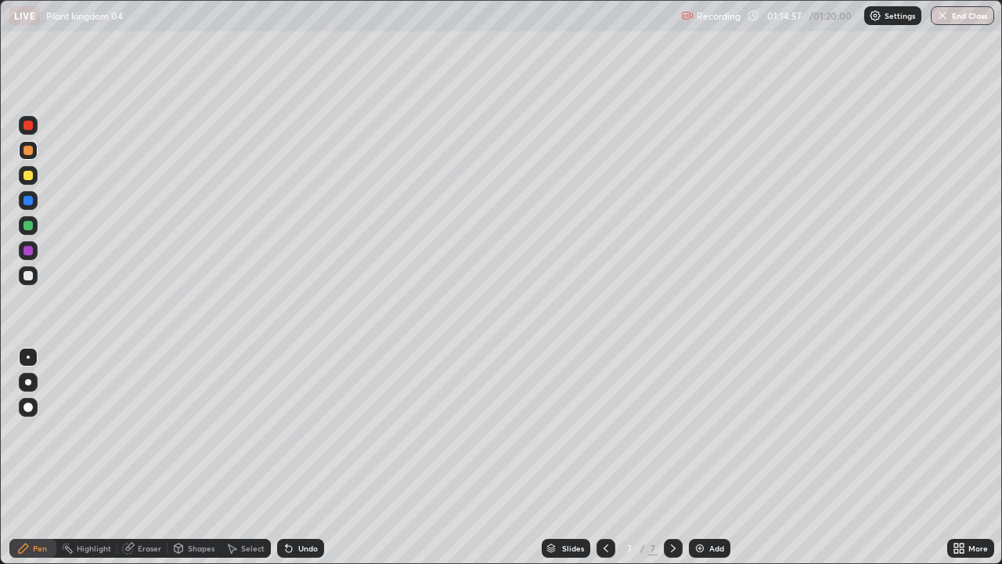
click at [27, 348] on div at bounding box center [28, 357] width 19 height 19
click at [29, 175] on div at bounding box center [27, 175] width 9 height 9
click at [301, 457] on div "Undo" at bounding box center [300, 548] width 47 height 19
click at [307, 457] on div "Undo" at bounding box center [300, 548] width 47 height 19
click at [309, 457] on div "Undo" at bounding box center [300, 548] width 47 height 19
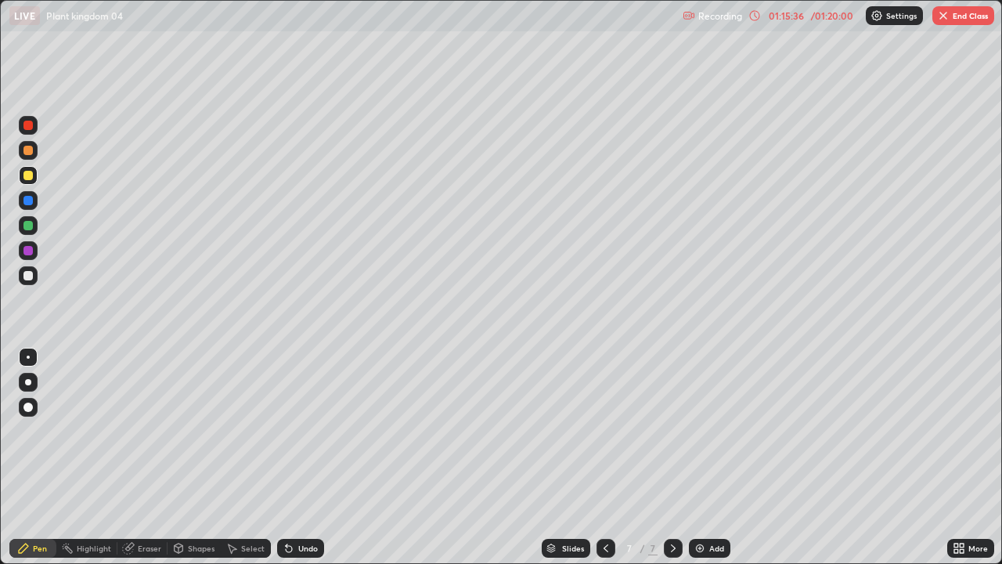
click at [35, 276] on div at bounding box center [28, 275] width 19 height 19
click at [27, 226] on div at bounding box center [27, 225] width 9 height 9
click at [29, 226] on div at bounding box center [27, 225] width 9 height 9
click at [29, 271] on div at bounding box center [27, 275] width 9 height 9
click at [958, 16] on button "End Class" at bounding box center [964, 15] width 62 height 19
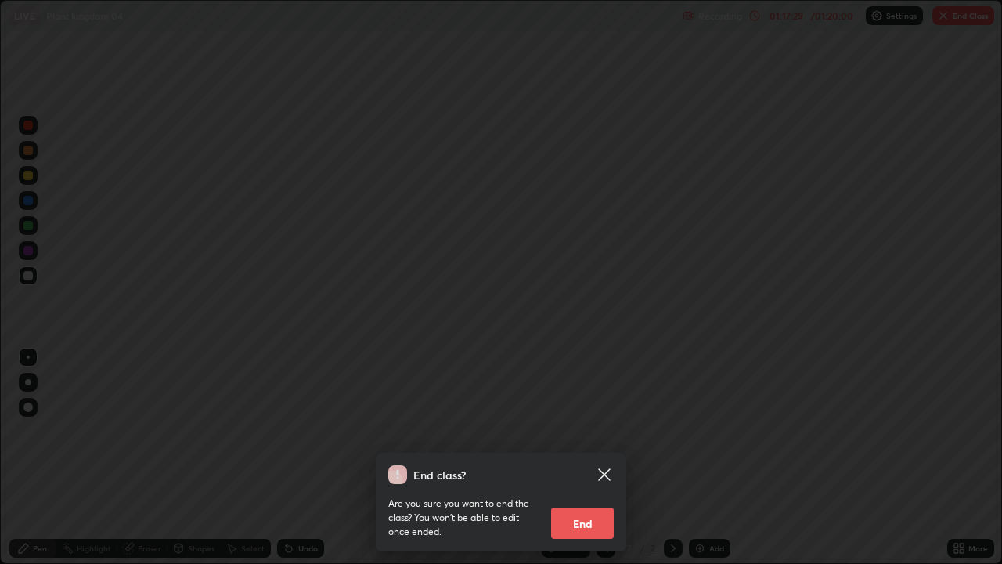
click at [604, 457] on button "End" at bounding box center [582, 522] width 63 height 31
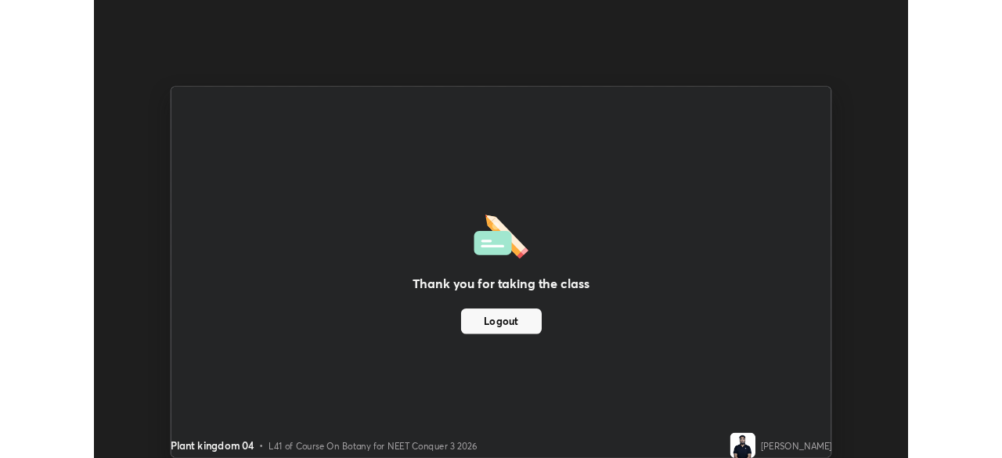
scroll to position [77852, 77308]
